Goal: Check status: Check status

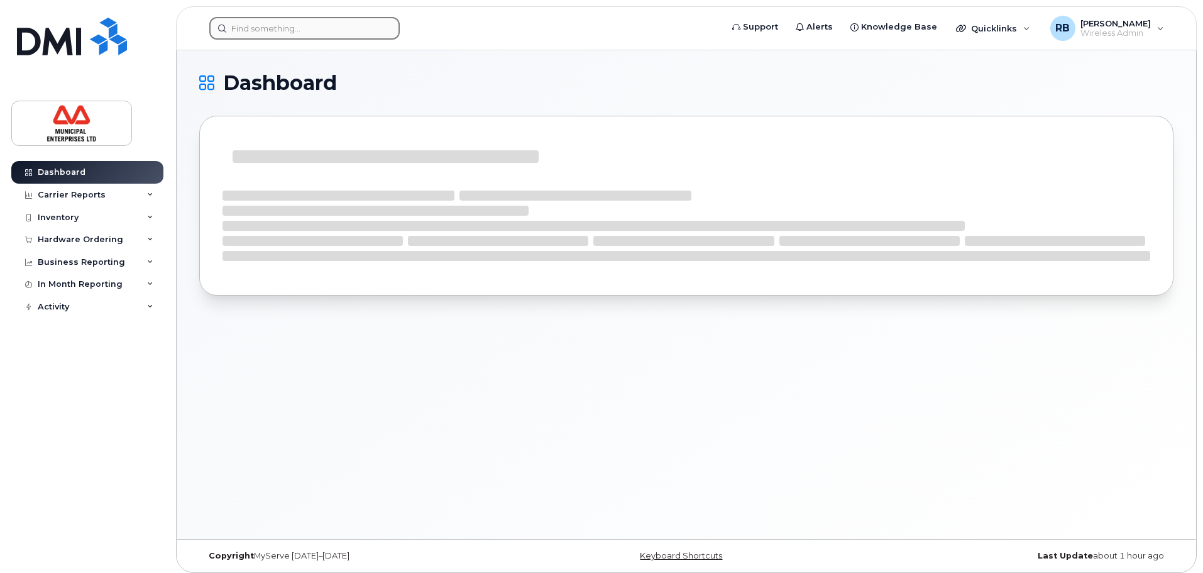
click at [352, 23] on input at bounding box center [304, 28] width 190 height 23
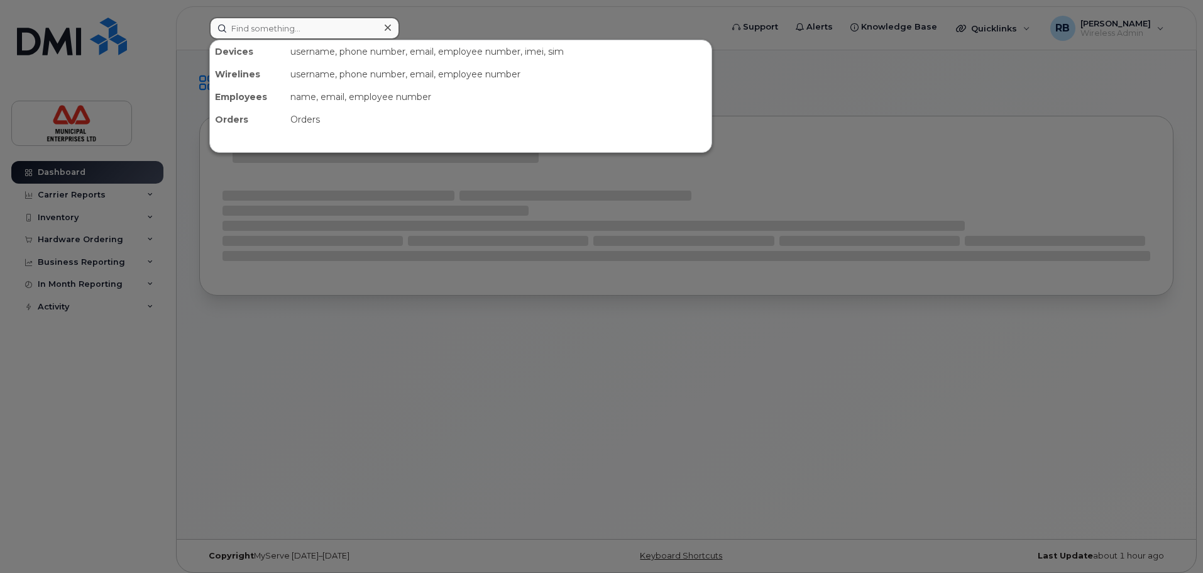
paste input "9027199656"
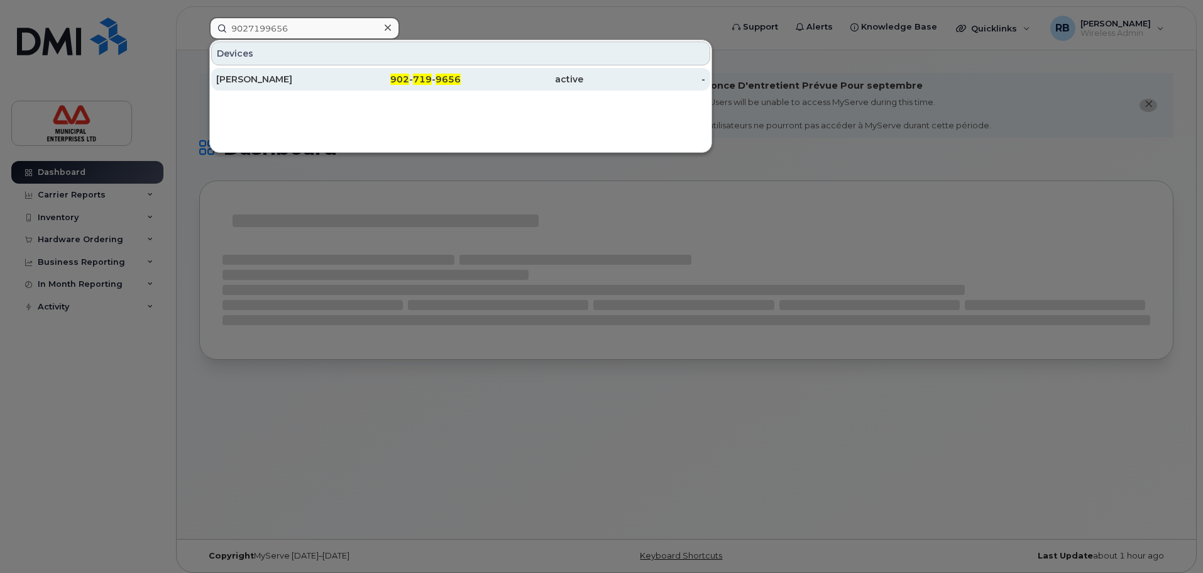
type input "9027199656"
click at [313, 75] on div "[PERSON_NAME]" at bounding box center [277, 79] width 123 height 13
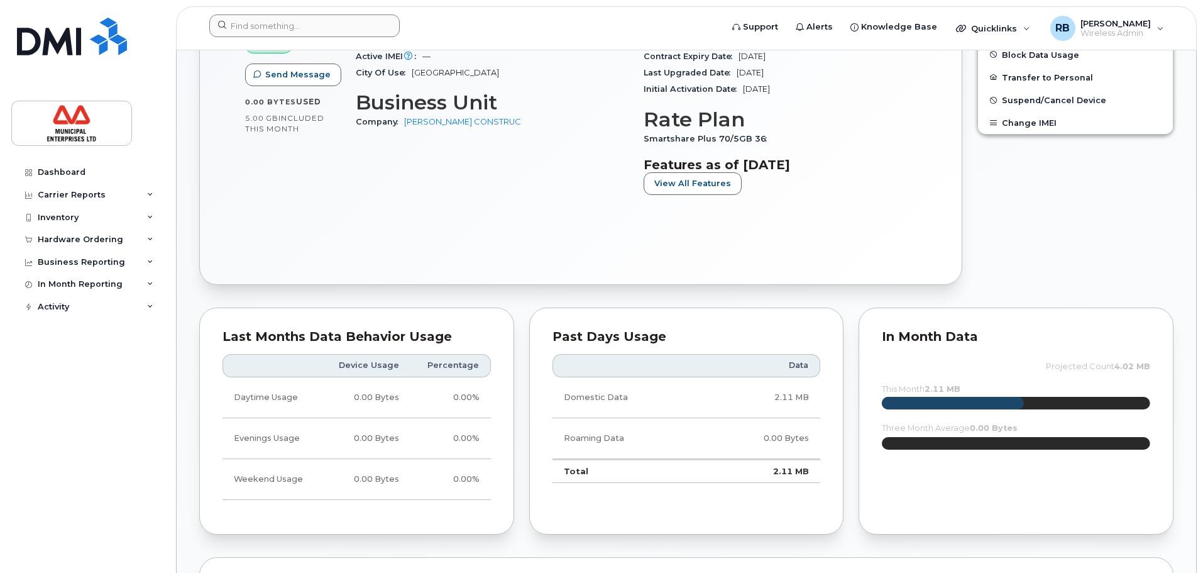
scroll to position [251, 0]
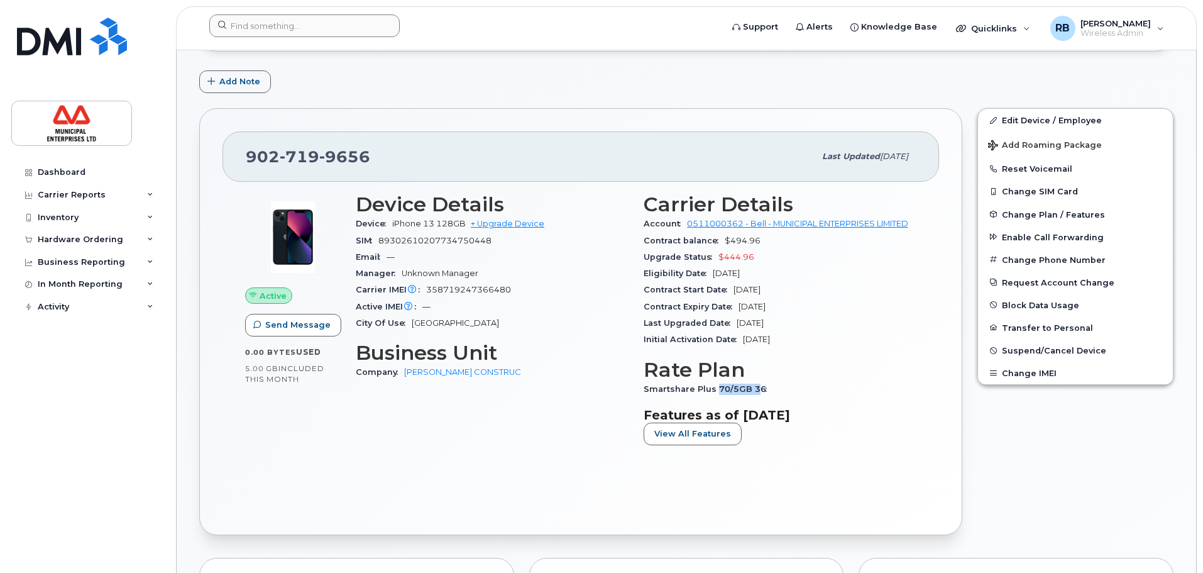
drag, startPoint x: 717, startPoint y: 389, endPoint x: 753, endPoint y: 397, distance: 36.8
click at [753, 397] on div "Smartshare Plus 70/5GB 36" at bounding box center [780, 389] width 273 height 16
click at [788, 382] on div "Smartshare Plus 70/5GB 36" at bounding box center [780, 389] width 273 height 16
